Goal: Task Accomplishment & Management: Manage account settings

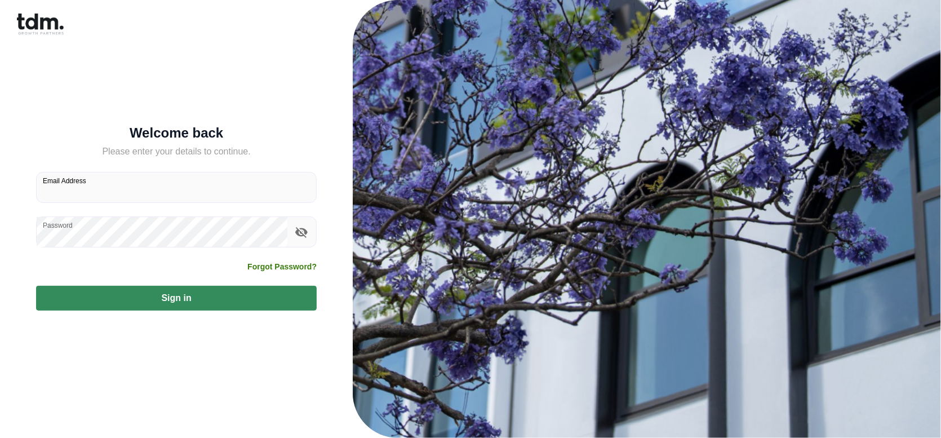
click at [114, 186] on input "Email Address" at bounding box center [177, 187] width 280 height 30
type input "**********"
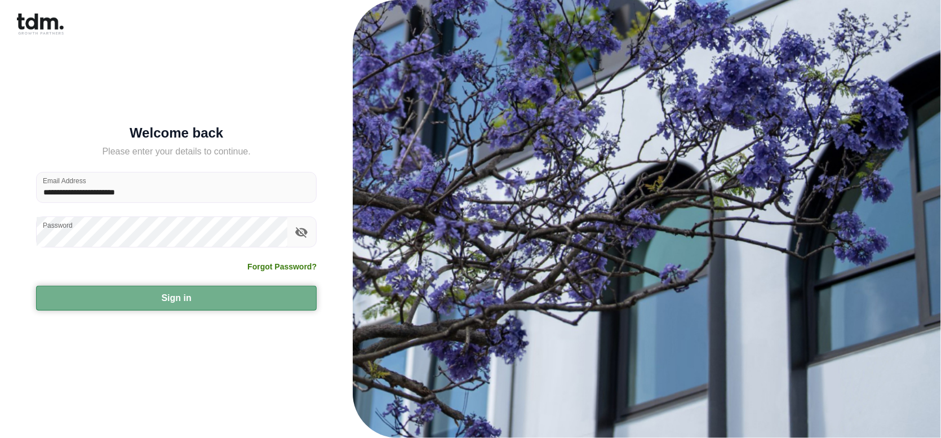
click at [139, 296] on button "Sign in" at bounding box center [176, 298] width 281 height 25
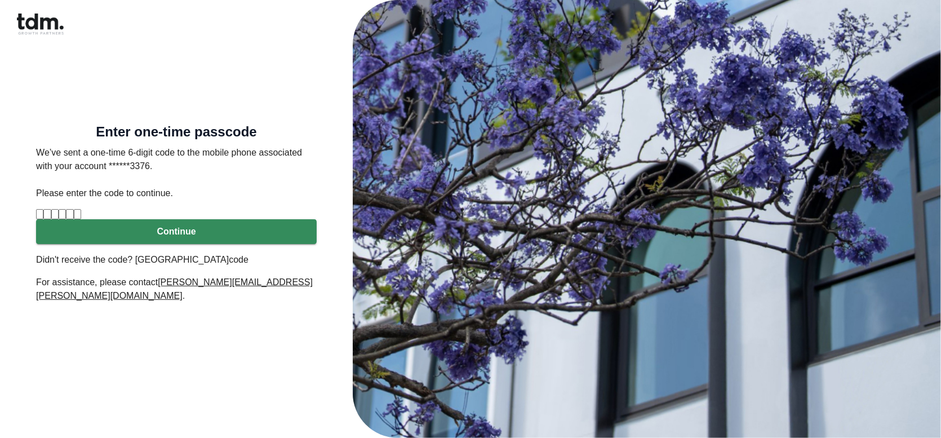
type input "*"
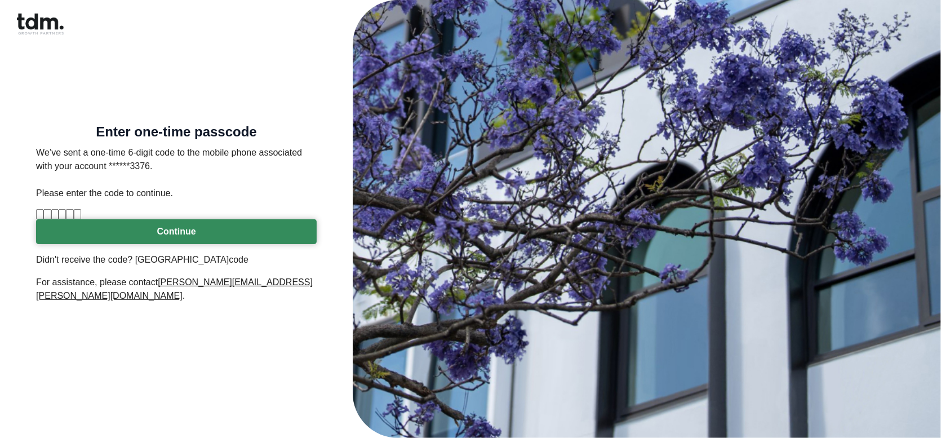
type input "*"
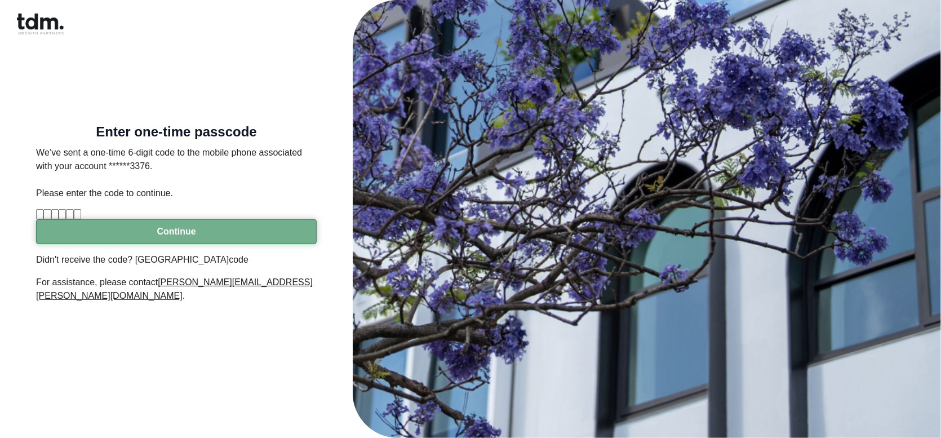
click at [139, 244] on button "Continue" at bounding box center [176, 231] width 281 height 25
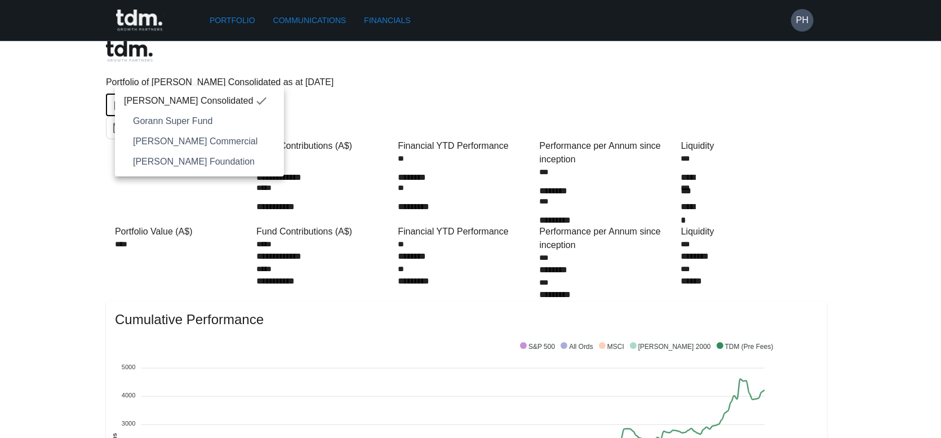
click at [243, 122] on span "Gorann Super Fund" at bounding box center [204, 121] width 142 height 14
type input "**********"
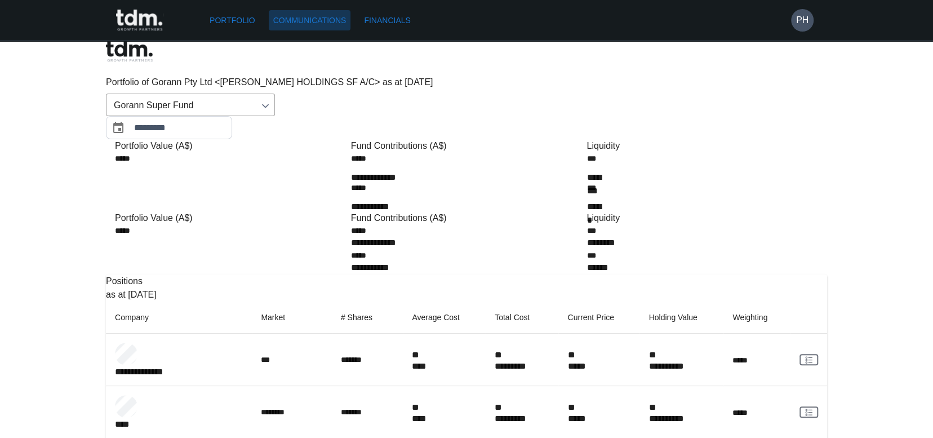
click at [321, 19] on link "Communications" at bounding box center [310, 20] width 82 height 21
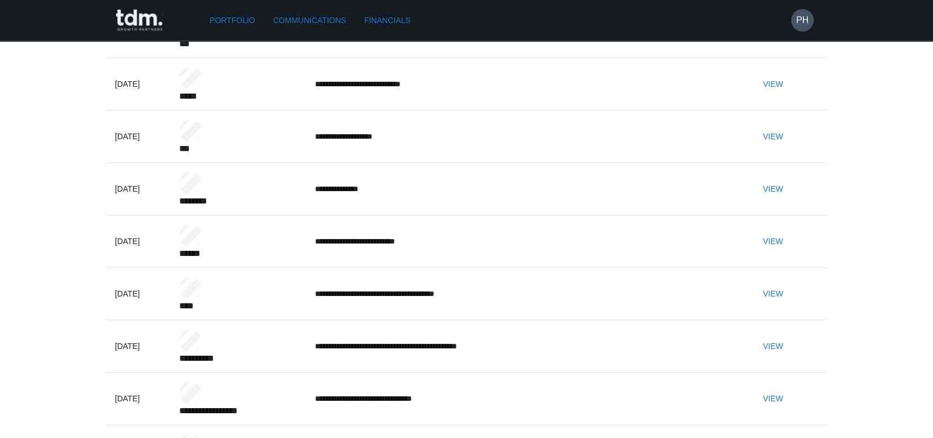
scroll to position [507, 0]
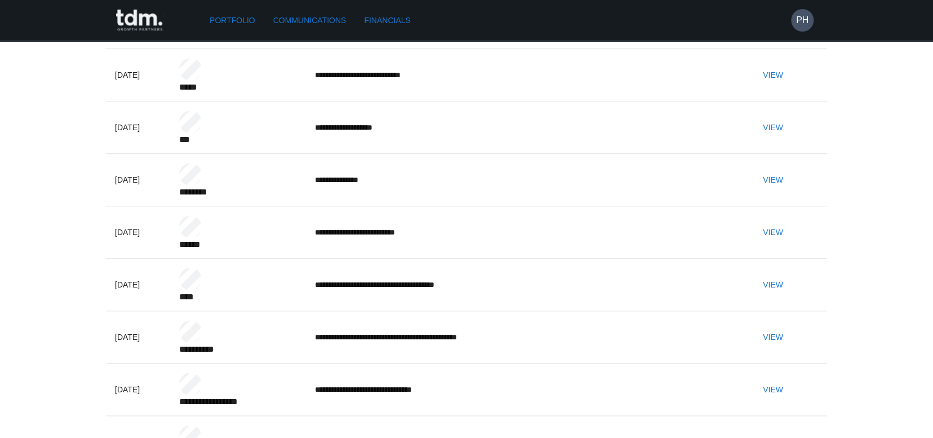
click at [789, 274] on button "View" at bounding box center [773, 284] width 36 height 21
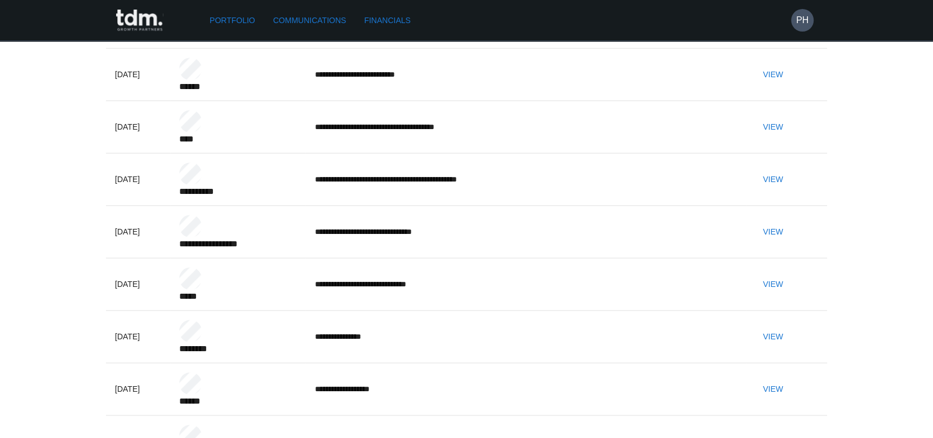
scroll to position [676, 0]
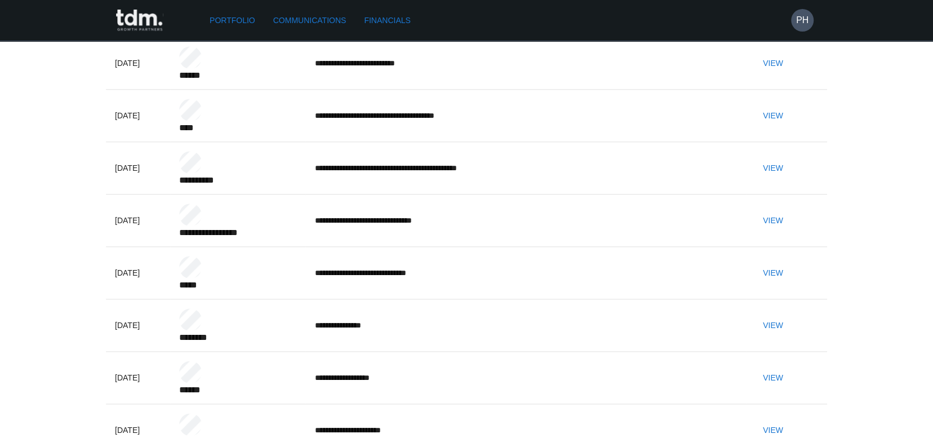
click at [783, 420] on button "View" at bounding box center [773, 430] width 36 height 21
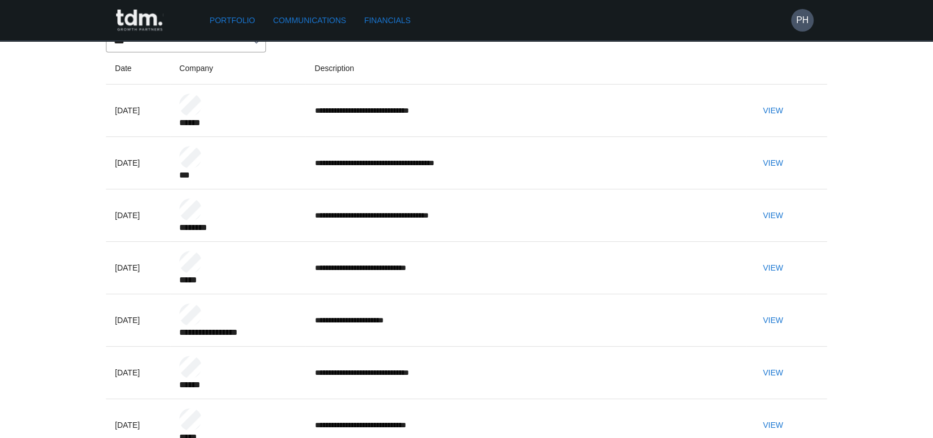
scroll to position [0, 0]
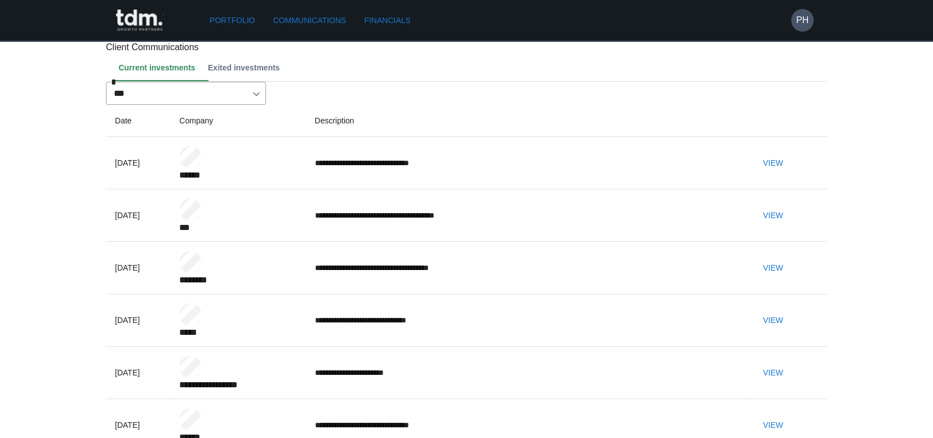
click at [226, 23] on link "Portfolio" at bounding box center [232, 20] width 55 height 21
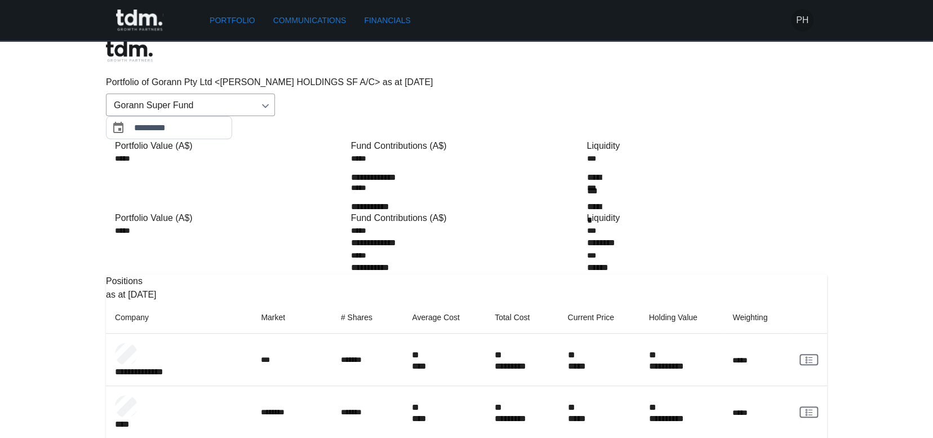
click at [797, 20] on h6 "PH" at bounding box center [802, 21] width 12 height 14
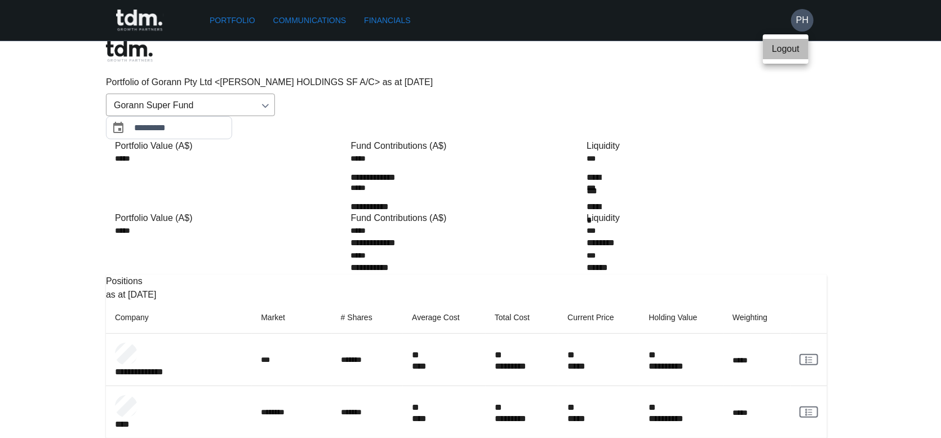
click at [788, 45] on p "Logout" at bounding box center [786, 49] width 28 height 14
